Goal: Task Accomplishment & Management: Use online tool/utility

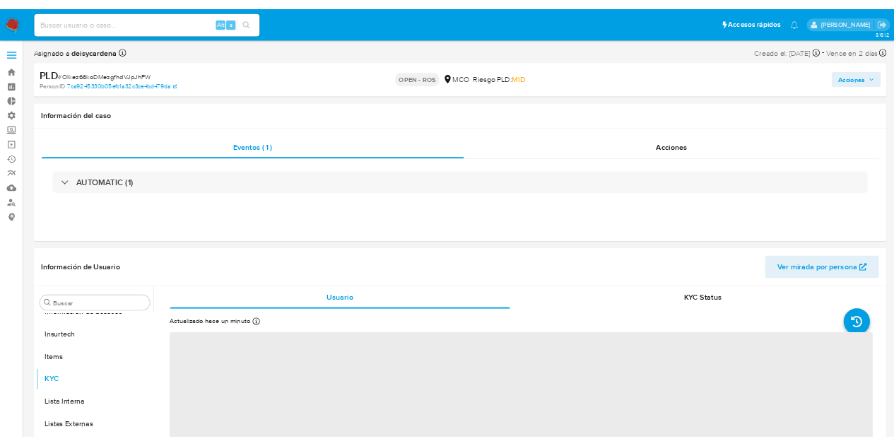
scroll to position [665, 0]
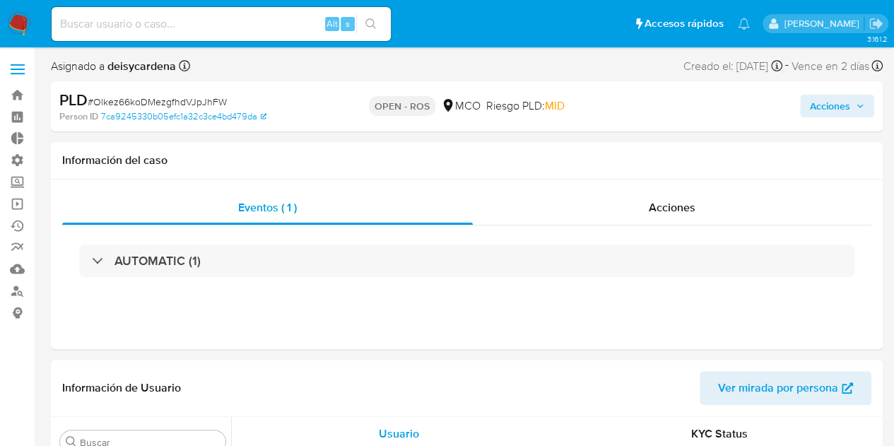
select select "10"
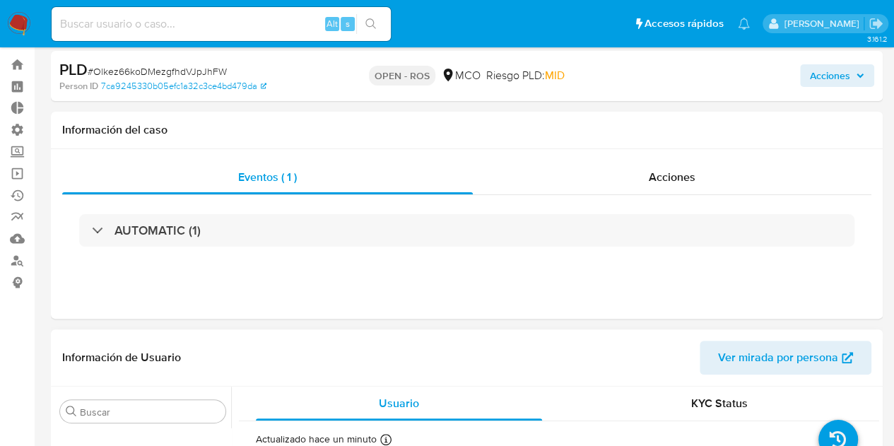
scroll to position [0, 0]
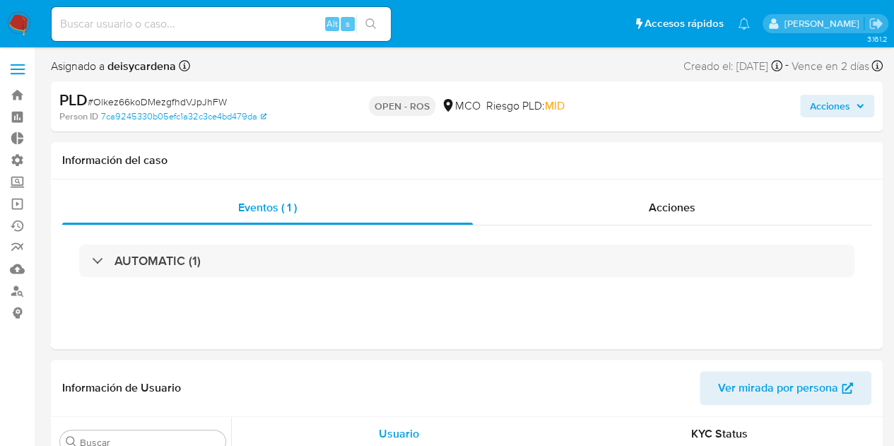
click at [829, 109] on span "Acciones" at bounding box center [830, 106] width 40 height 23
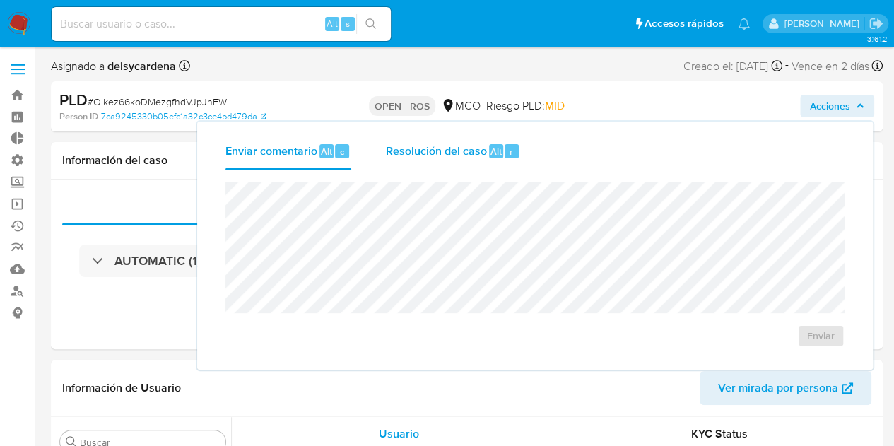
click at [436, 146] on span "Resolución del caso" at bounding box center [435, 151] width 101 height 16
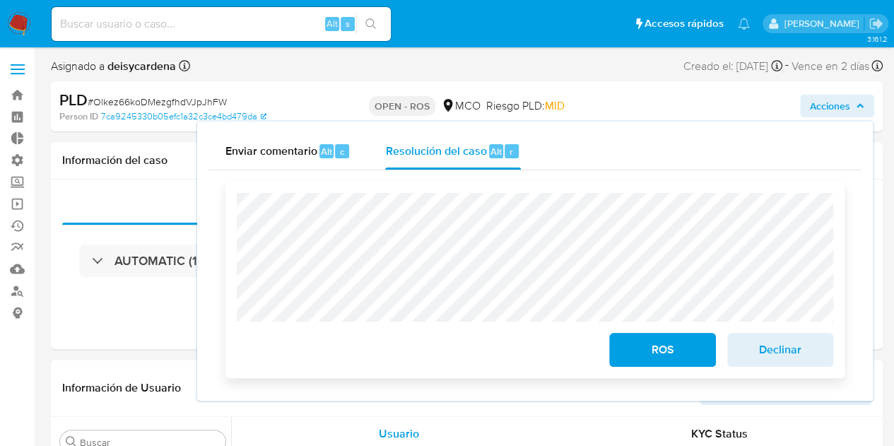
click at [691, 349] on span "ROS" at bounding box center [661, 349] width 69 height 31
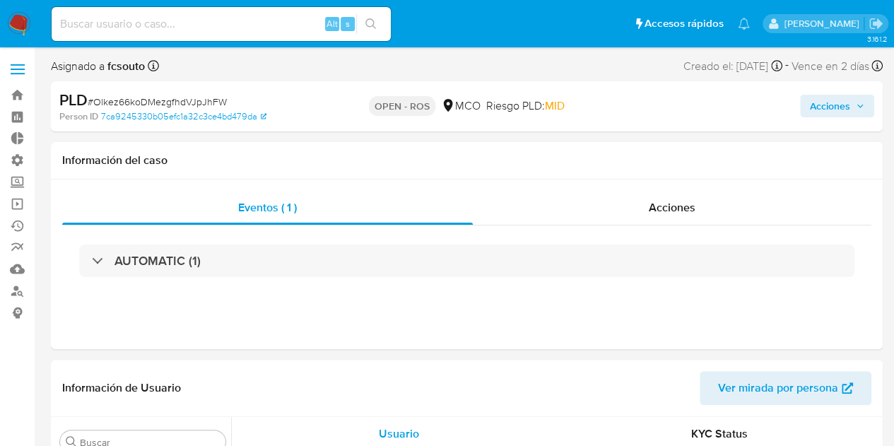
scroll to position [665, 0]
select select "10"
